Goal: Find specific page/section: Find specific page/section

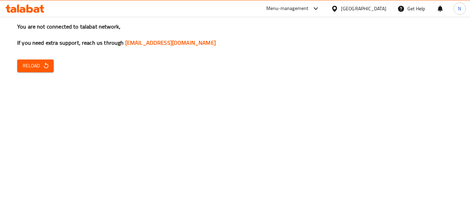
click at [45, 64] on icon "button" at bounding box center [46, 65] width 7 height 7
click at [39, 64] on span "Reload" at bounding box center [35, 66] width 25 height 9
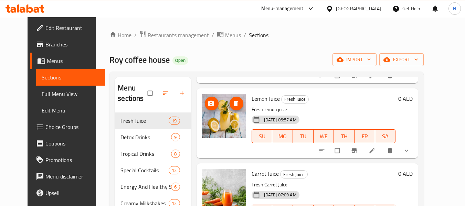
scroll to position [172, 0]
click at [110, 36] on link "Home" at bounding box center [121, 35] width 22 height 8
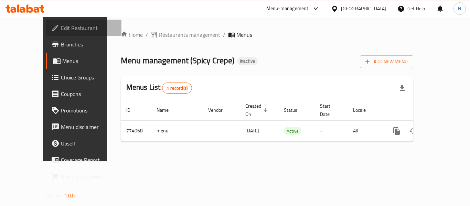
click at [61, 30] on span "Edit Restaurant" at bounding box center [88, 28] width 55 height 8
